Goal: Task Accomplishment & Management: Use online tool/utility

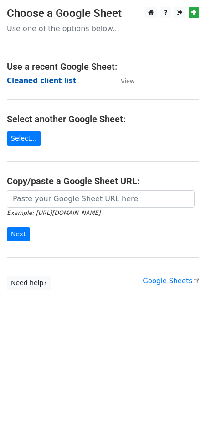
click at [45, 79] on strong "Cleaned client list" at bounding box center [41, 81] width 69 height 8
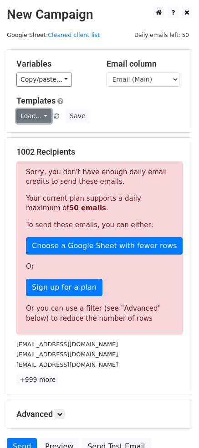
click at [36, 117] on link "Load..." at bounding box center [33, 116] width 35 height 14
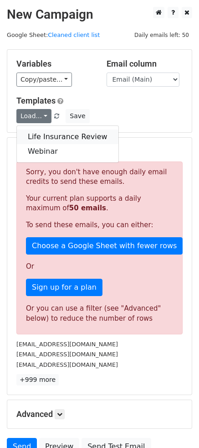
click at [49, 138] on link "Life Insurance Review" at bounding box center [68, 137] width 102 height 15
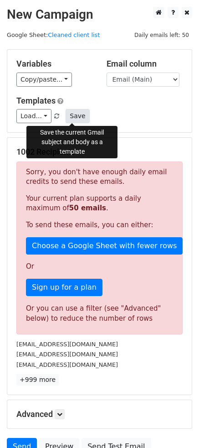
click at [72, 116] on button "Save" at bounding box center [78, 116] width 24 height 14
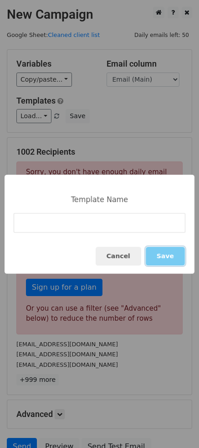
click at [159, 253] on button "Save" at bounding box center [165, 256] width 39 height 19
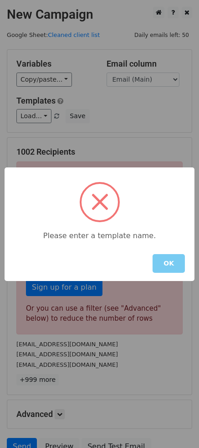
click at [166, 261] on button "OK" at bounding box center [169, 263] width 32 height 19
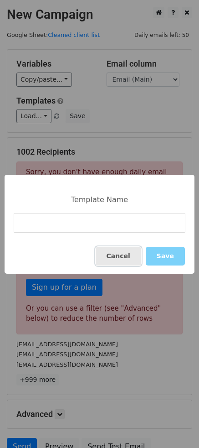
drag, startPoint x: 133, startPoint y: 256, endPoint x: 130, endPoint y: 252, distance: 5.5
click at [133, 256] on button "Cancel" at bounding box center [119, 256] width 46 height 19
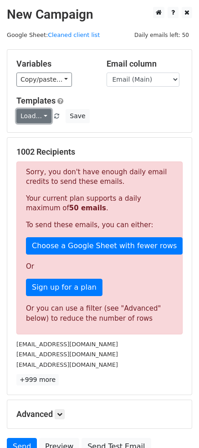
click at [37, 119] on link "Load..." at bounding box center [33, 116] width 35 height 14
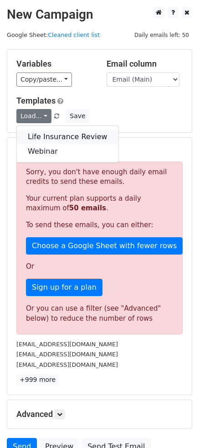
click at [46, 135] on link "Life Insurance Review" at bounding box center [68, 137] width 102 height 15
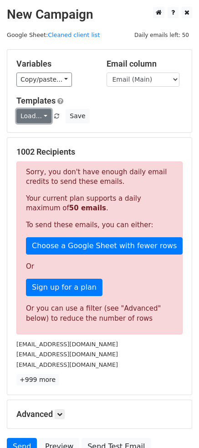
click at [37, 118] on link "Load..." at bounding box center [33, 116] width 35 height 14
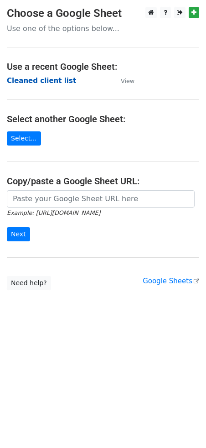
click at [33, 83] on strong "Cleaned client list" at bounding box center [41, 81] width 69 height 8
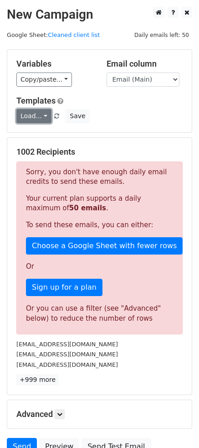
click at [37, 116] on link "Load..." at bounding box center [33, 116] width 35 height 14
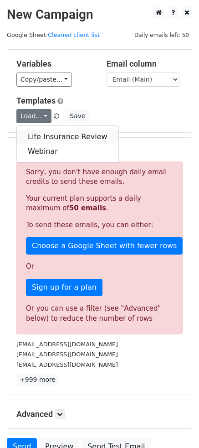
click at [40, 135] on link "Life Insurance Review" at bounding box center [68, 137] width 102 height 15
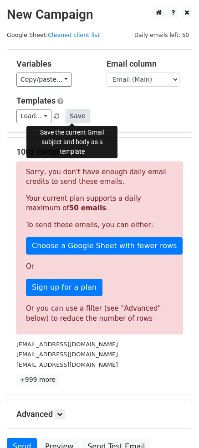
click at [76, 115] on button "Save" at bounding box center [78, 116] width 24 height 14
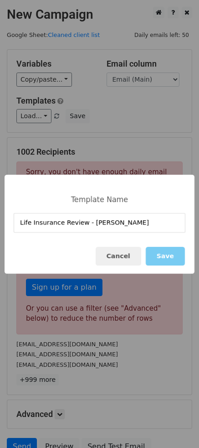
type input "Life Insurance Review - [PERSON_NAME]"
click at [176, 253] on button "Save" at bounding box center [165, 256] width 39 height 19
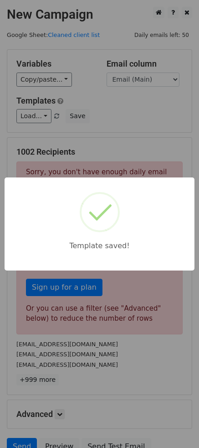
click at [113, 110] on div "Template saved!" at bounding box center [99, 224] width 199 height 448
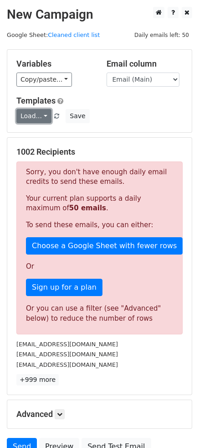
click at [39, 114] on link "Load..." at bounding box center [33, 116] width 35 height 14
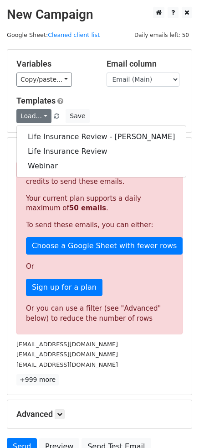
click at [104, 107] on div "Templates Load... Life Insurance Review - Robert Life Insurance Review Webinar …" at bounding box center [100, 110] width 180 height 28
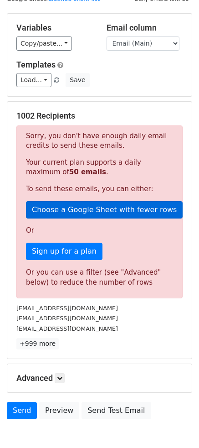
scroll to position [85, 0]
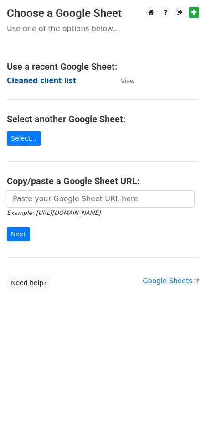
click at [36, 84] on strong "Cleaned client list" at bounding box center [41, 81] width 69 height 8
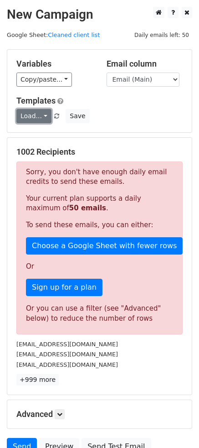
click at [37, 120] on link "Load..." at bounding box center [33, 116] width 35 height 14
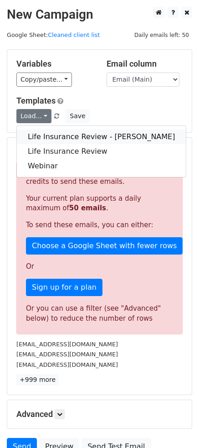
click at [48, 134] on link "Life Insurance Review - [PERSON_NAME]" at bounding box center [101, 137] width 169 height 15
